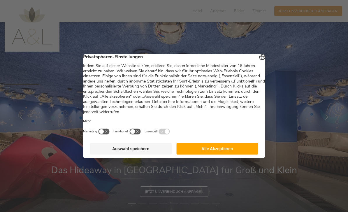
click at [231, 151] on button "Alle Akzeptieren" at bounding box center [218, 149] width 82 height 12
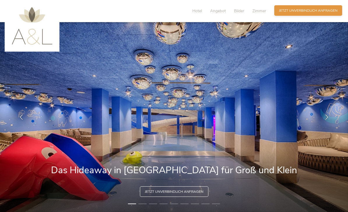
click at [327, 13] on span "Jetzt unverbindlich anfragen" at bounding box center [308, 10] width 59 height 5
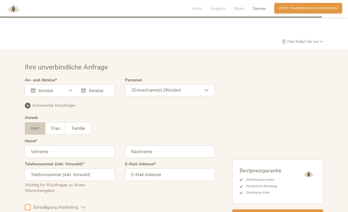
scroll to position [1421, 0]
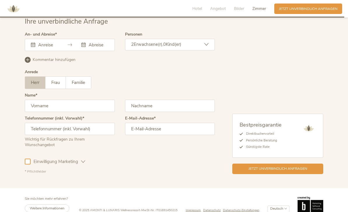
click at [56, 48] on input "text" at bounding box center [47, 45] width 21 height 6
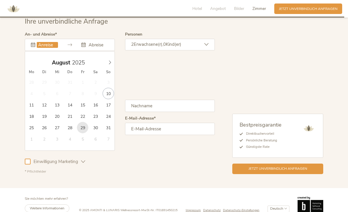
type input "29.08.2025"
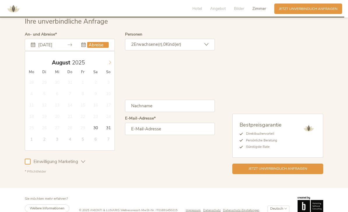
click at [113, 65] on span at bounding box center [110, 61] width 10 height 8
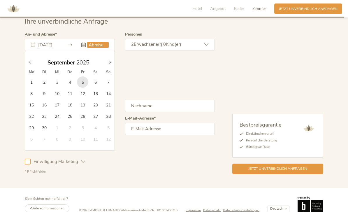
type input "05.09.2025"
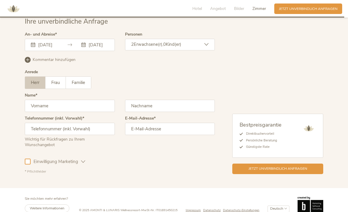
click at [208, 50] on div "2 Erwachsene(r), 0 Kind(er)" at bounding box center [170, 45] width 90 height 12
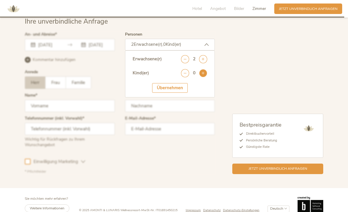
click at [207, 77] on icon at bounding box center [203, 73] width 8 height 8
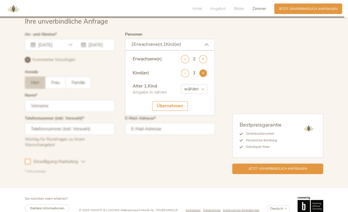
click at [206, 77] on icon at bounding box center [203, 73] width 8 height 8
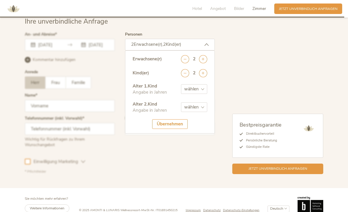
click at [202, 94] on select "wählen 0 1 2 3 4 5 6 7 8 9 10 11 12 13 14 15 16 17" at bounding box center [194, 89] width 26 height 10
select select "6"
click at [205, 112] on select "wählen 0 1 2 3 4 5 6 7 8 9 10 11 12 13 14 15 16 17" at bounding box center [194, 107] width 26 height 10
select select "9"
click at [179, 129] on div "Übernehmen" at bounding box center [170, 124] width 36 height 10
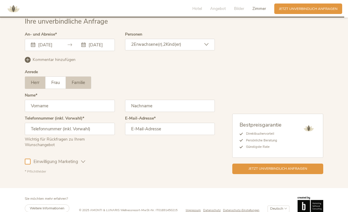
click at [80, 86] on span "Familie" at bounding box center [78, 83] width 13 height 6
click at [85, 112] on input "text" at bounding box center [70, 106] width 90 height 12
type input "Rafael"
type input "Mathis"
click at [32, 135] on input "76829259999" at bounding box center [70, 129] width 90 height 12
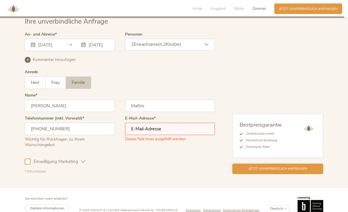
type input "+4976829259999"
click at [188, 135] on input "email" at bounding box center [170, 129] width 90 height 12
type input "math"
type input "mathis@biederbach.de"
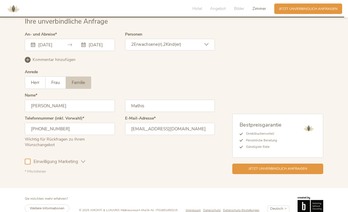
scroll to position [1437, 0]
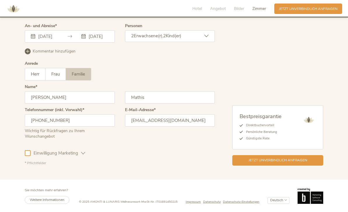
click at [29, 52] on icon at bounding box center [28, 51] width 6 height 6
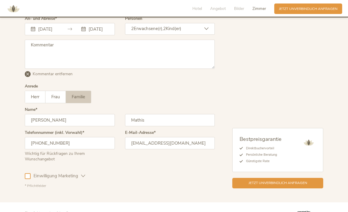
click at [40, 55] on textarea at bounding box center [120, 54] width 190 height 29
paste textarea "Sehr geehrte Damen und Herren, wir haben vom 29. August bis 12. September Ferie…"
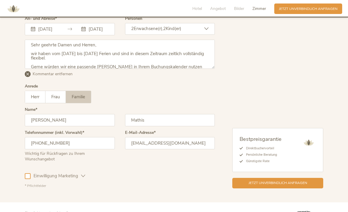
scroll to position [43, 0]
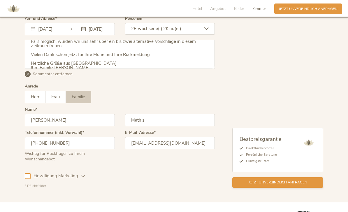
type textarea "Sehr geehrte Damen und Herren, wir haben vom 29. August bis 12. September Ferie…"
click at [303, 185] on span "Jetzt unverbindlich anfragen" at bounding box center [278, 182] width 59 height 5
